Goal: Navigation & Orientation: Find specific page/section

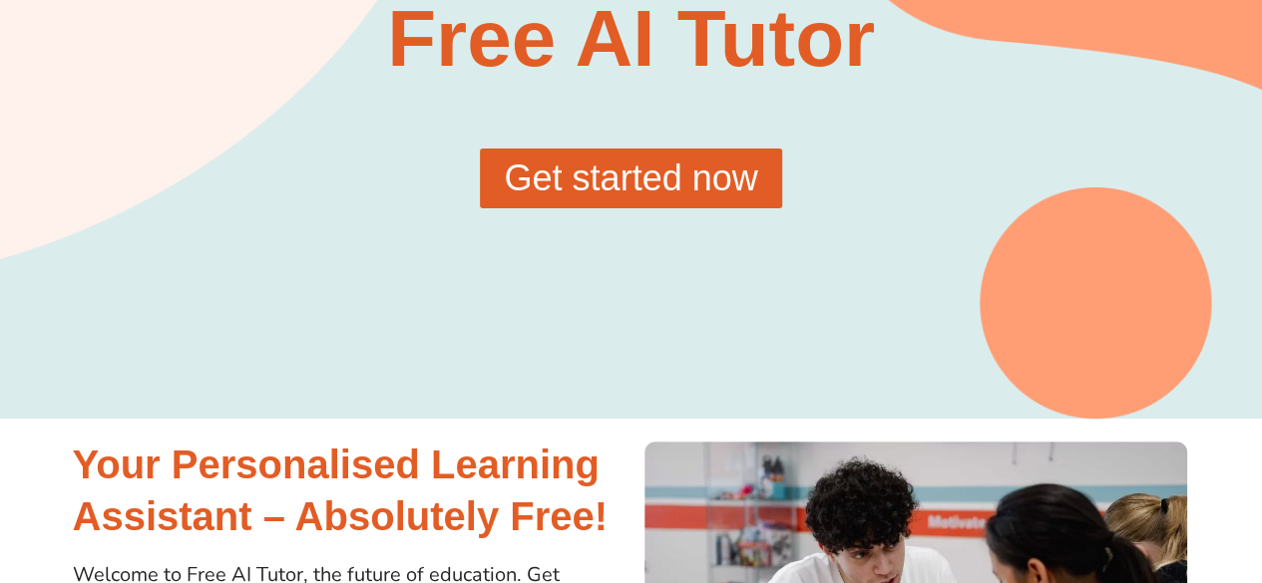
scroll to position [100, 0]
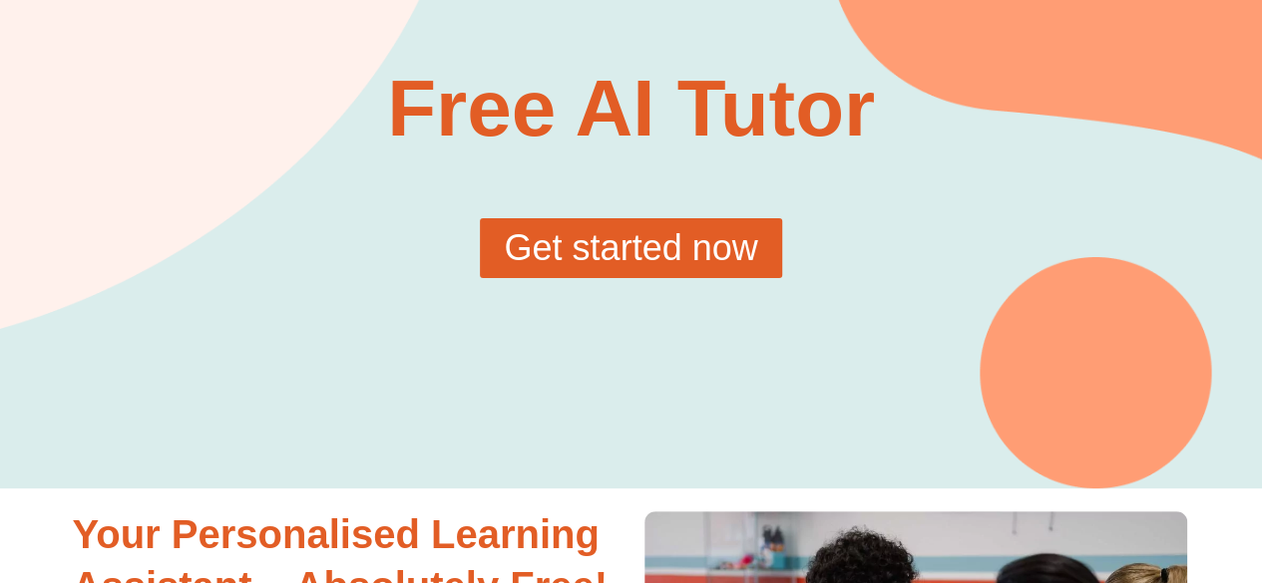
click at [683, 262] on span "Get started now" at bounding box center [630, 248] width 253 height 36
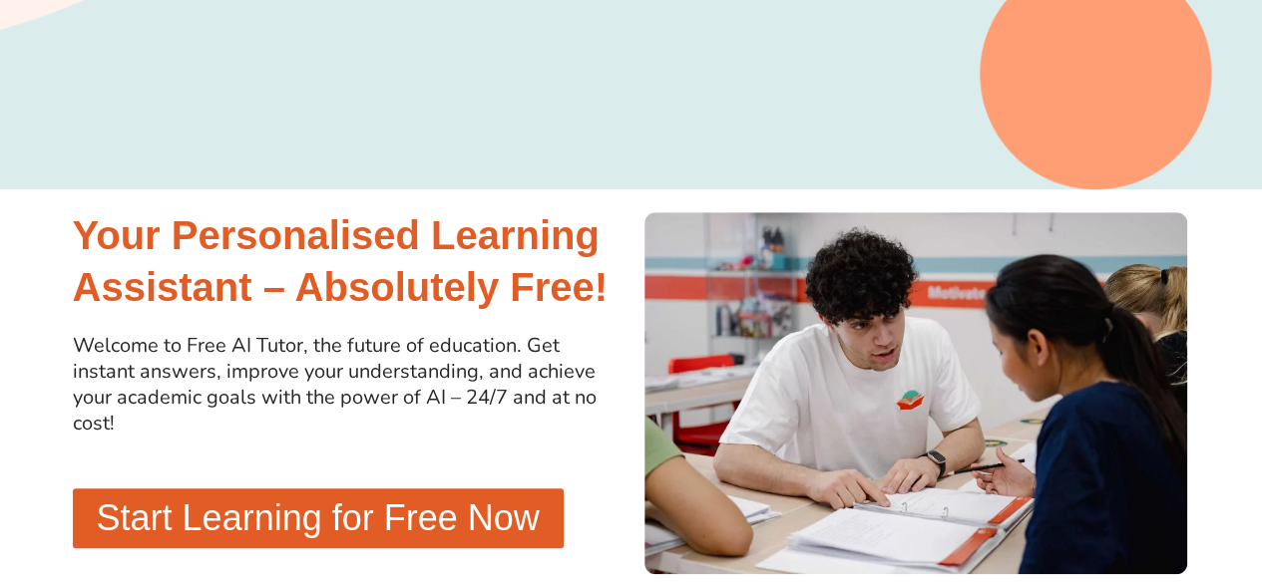
scroll to position [400, 0]
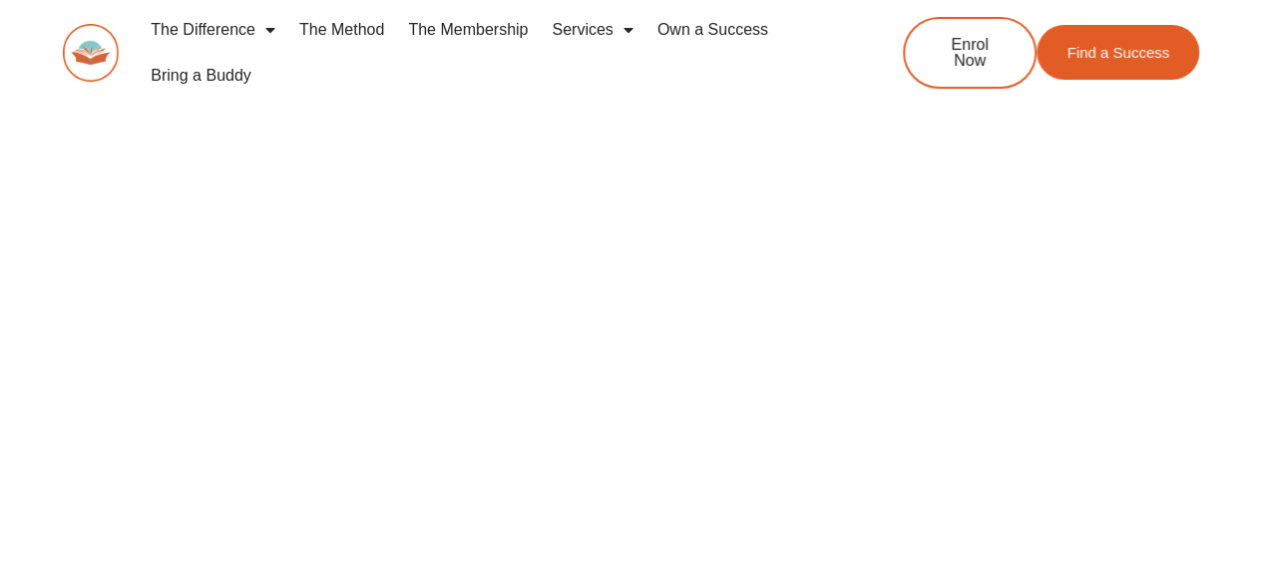
click at [255, 31] on span "Menu" at bounding box center [265, 30] width 20 height 36
click at [256, 31] on span "Menu" at bounding box center [265, 30] width 20 height 36
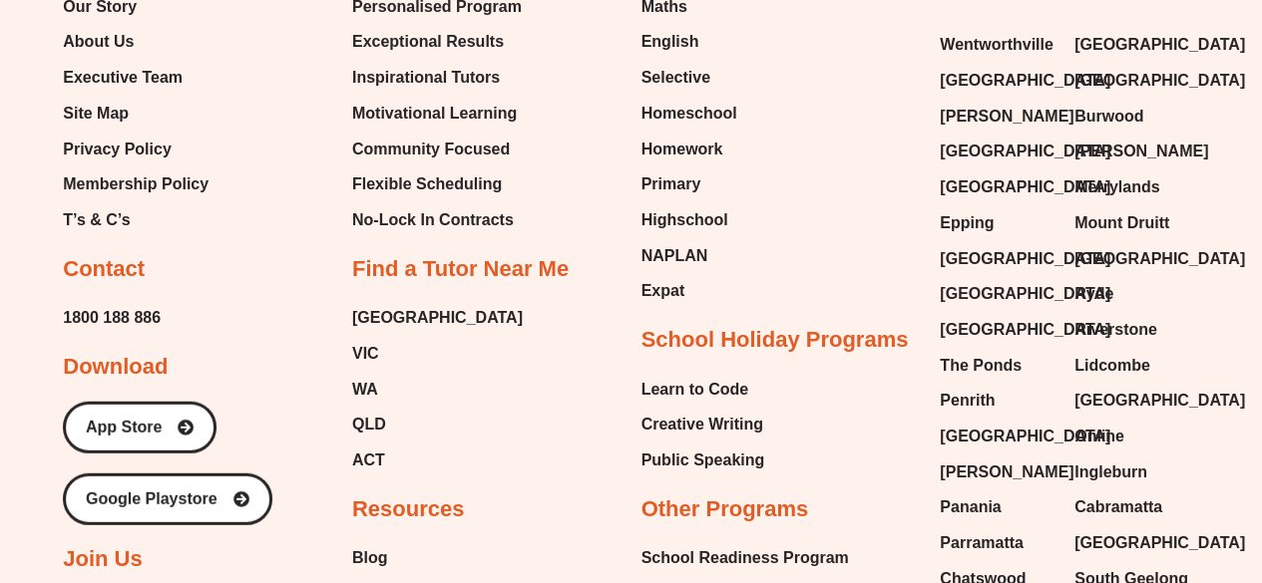
scroll to position [6485, 0]
